Goal: Task Accomplishment & Management: Check status

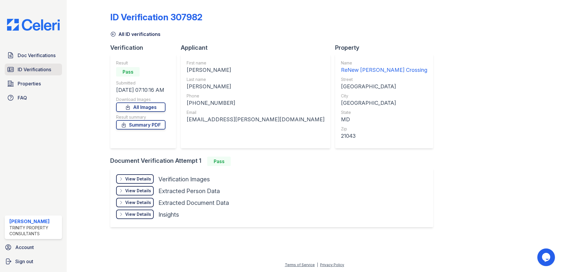
click at [42, 67] on span "ID Verifications" at bounding box center [35, 69] width 34 height 7
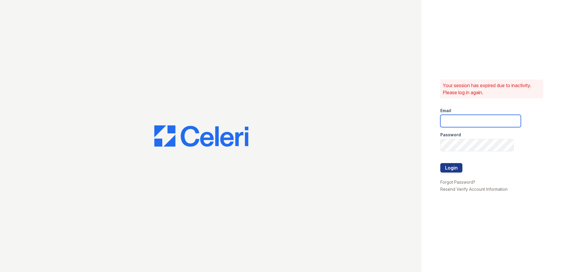
type input "[PERSON_NAME][EMAIL_ADDRESS][DOMAIN_NAME]"
click at [456, 168] on button "Login" at bounding box center [451, 167] width 22 height 9
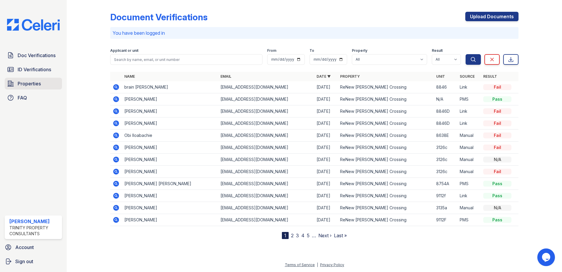
click at [40, 85] on span "Properties" at bounding box center [29, 83] width 23 height 7
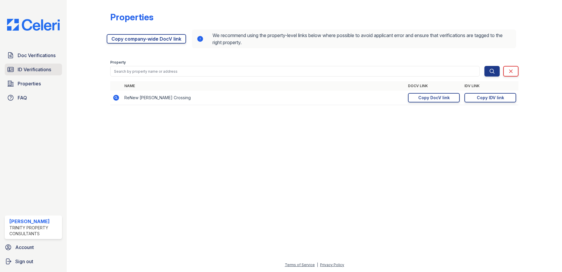
click at [29, 69] on span "ID Verifications" at bounding box center [35, 69] width 34 height 7
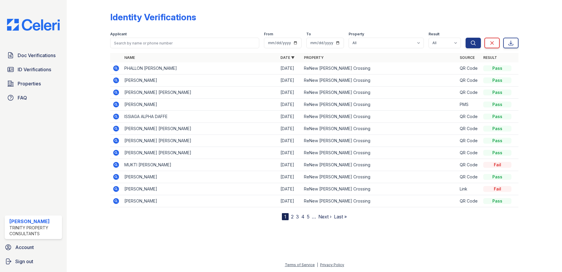
click at [134, 69] on td "PHALLON BIANCA ELLIS" at bounding box center [200, 68] width 156 height 12
copy td "PHALLON"
click at [118, 67] on icon at bounding box center [116, 68] width 6 height 6
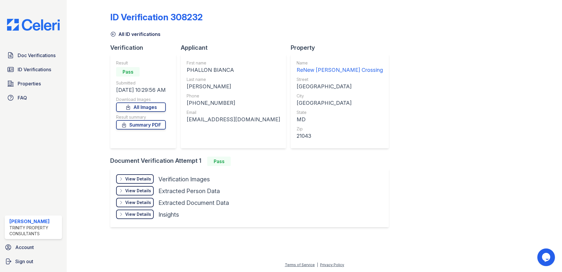
click at [210, 117] on div "ellisphall27@gmail.com" at bounding box center [233, 119] width 93 height 8
copy div "ellisphall27@gmail.com"
